Goal: Transaction & Acquisition: Download file/media

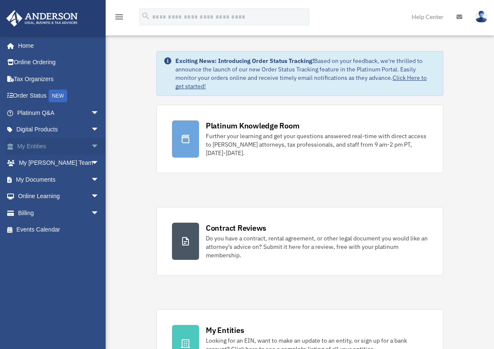
click at [91, 145] on span "arrow_drop_down" at bounding box center [99, 146] width 17 height 17
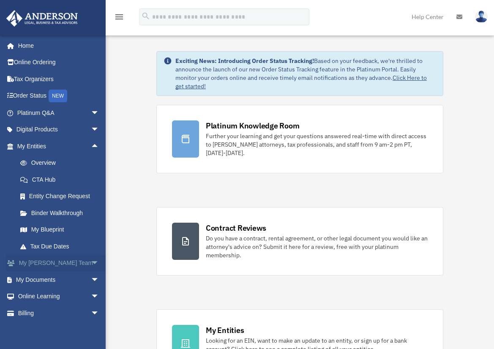
click at [91, 263] on span "arrow_drop_down" at bounding box center [99, 263] width 17 height 17
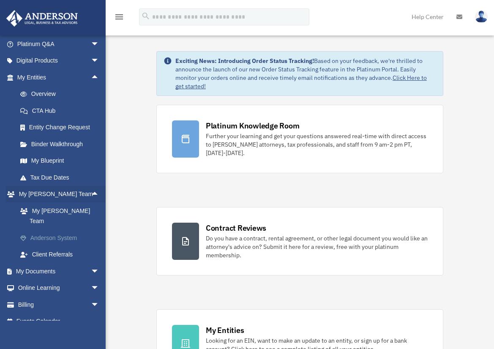
scroll to position [70, 0]
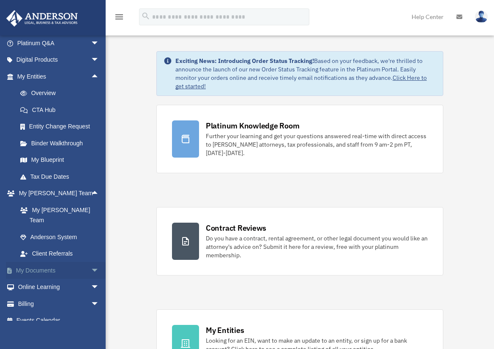
click at [94, 262] on span "arrow_drop_down" at bounding box center [99, 270] width 17 height 17
click at [38, 279] on link "Box" at bounding box center [62, 287] width 100 height 17
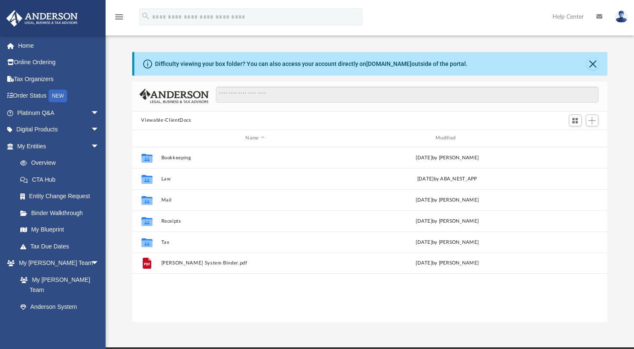
scroll to position [186, 470]
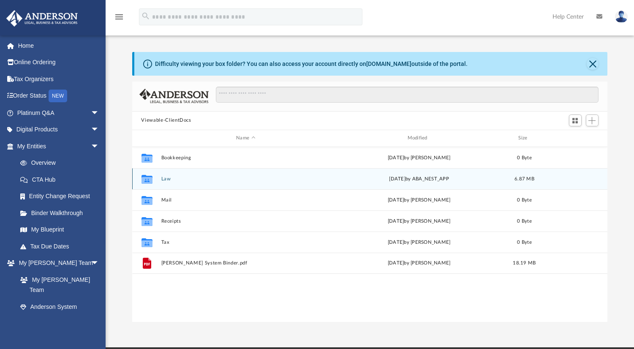
click at [144, 178] on icon "grid" at bounding box center [146, 180] width 11 height 7
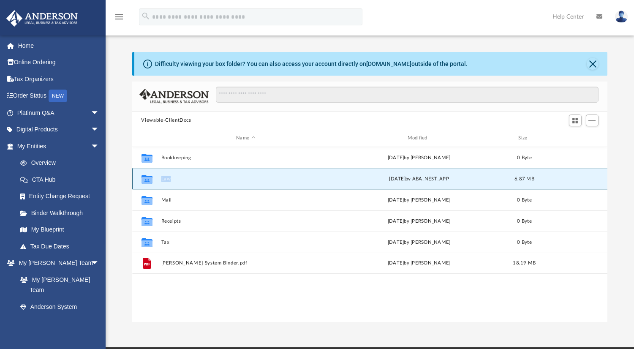
click at [144, 178] on icon "grid" at bounding box center [146, 180] width 11 height 7
click at [164, 178] on button "Law" at bounding box center [246, 178] width 170 height 5
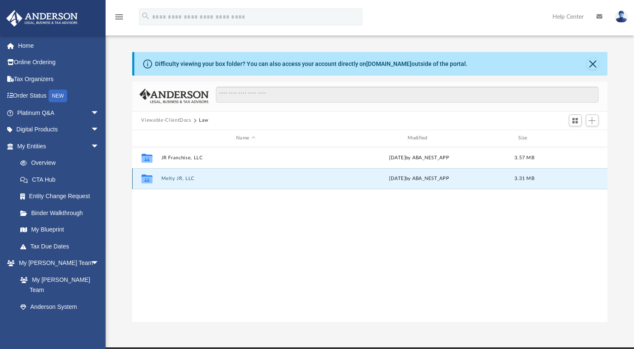
click at [167, 180] on button "Melty JR, LLC" at bounding box center [246, 178] width 170 height 5
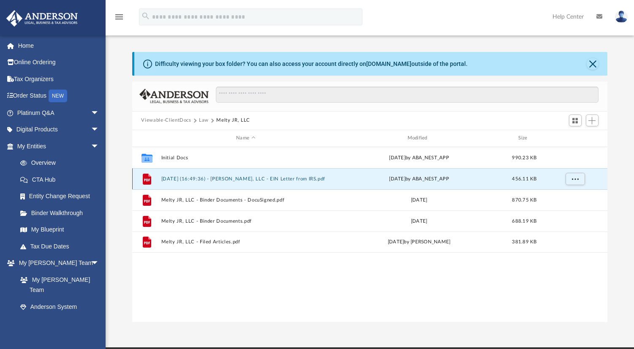
click at [282, 178] on button "2024.12.11 (16:49:36) - Melty JR, LLC - EIN Letter from IRS.pdf" at bounding box center [246, 178] width 170 height 5
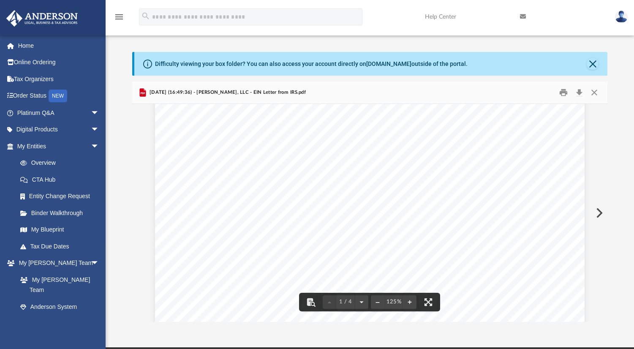
scroll to position [0, 0]
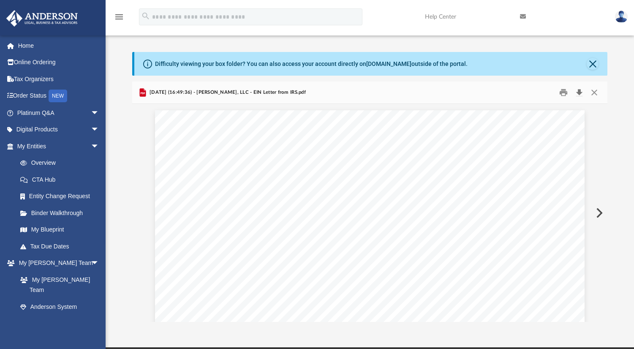
click at [500, 90] on button "Download" at bounding box center [579, 92] width 15 height 13
